Goal: Navigation & Orientation: Go to known website

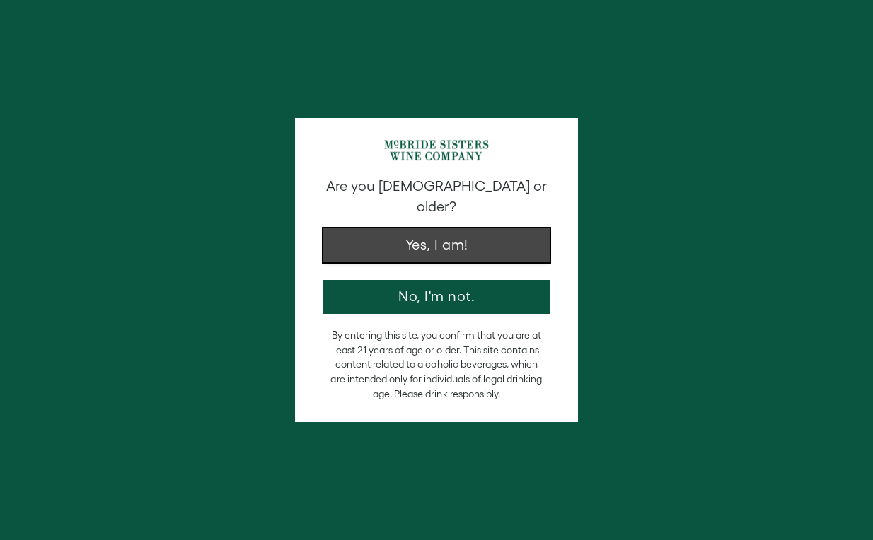
click at [460, 231] on button "Yes, I am!" at bounding box center [436, 245] width 226 height 34
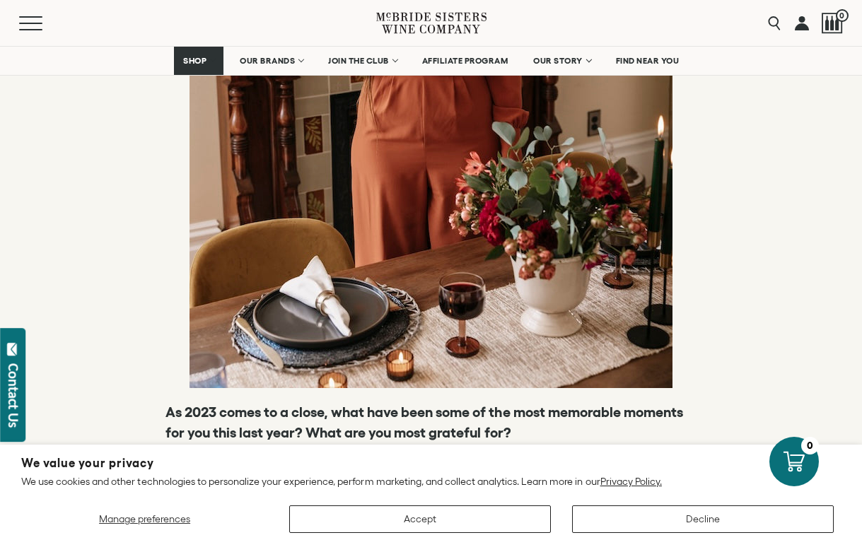
scroll to position [1862, 0]
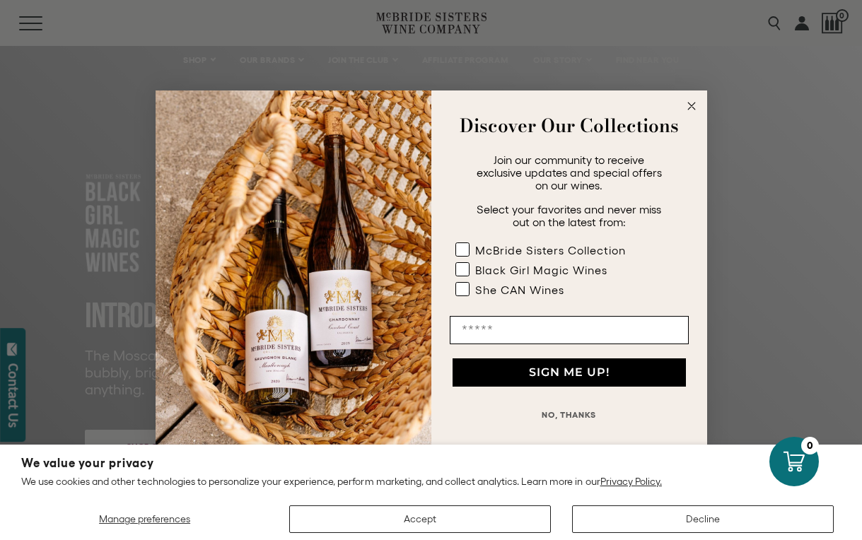
click at [699, 96] on form "Discover Our Collections Join our community to receive exclusive updates and sp…" at bounding box center [432, 271] width 552 height 360
click at [691, 103] on circle "Close dialog" at bounding box center [691, 106] width 16 height 16
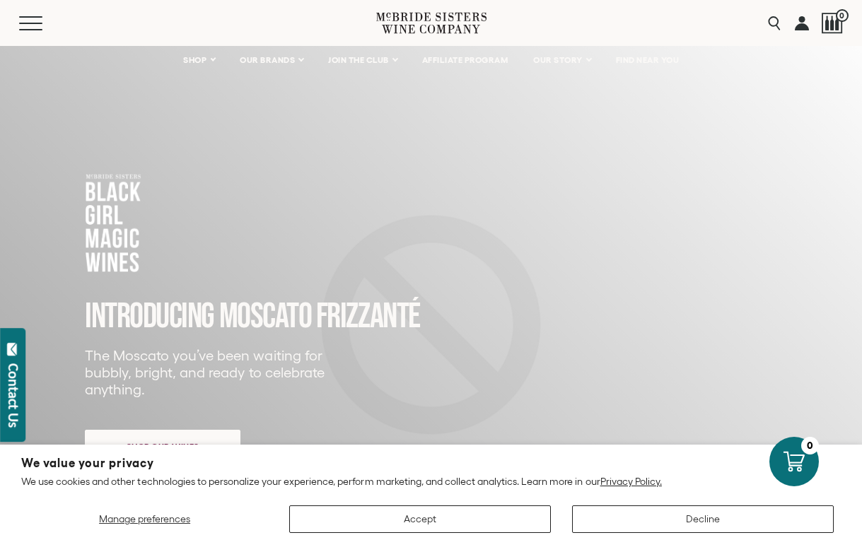
click at [453, 21] on icon at bounding box center [431, 23] width 110 height 40
